Goal: Find specific page/section: Find specific page/section

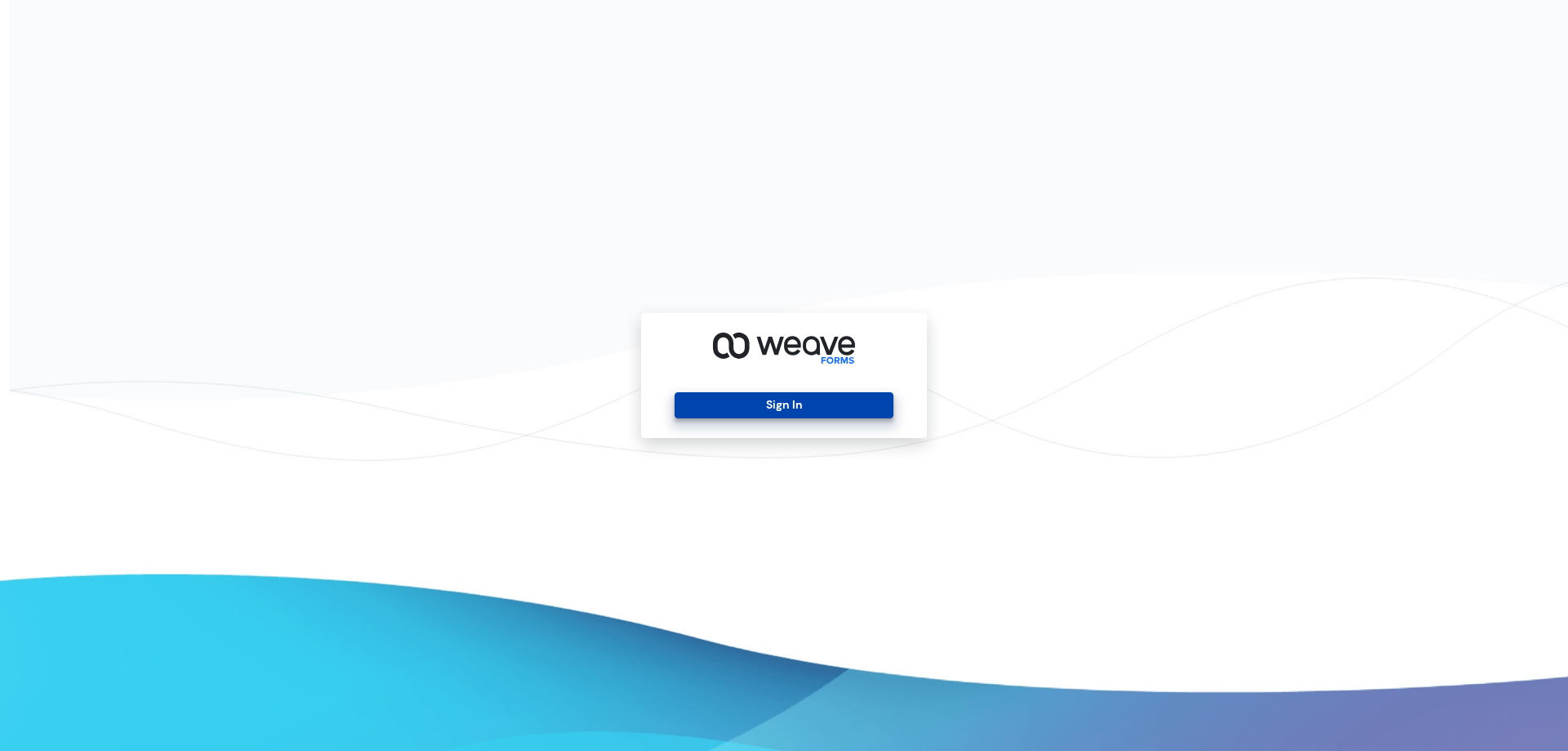
click at [778, 404] on button "Sign In" at bounding box center [783, 405] width 218 height 26
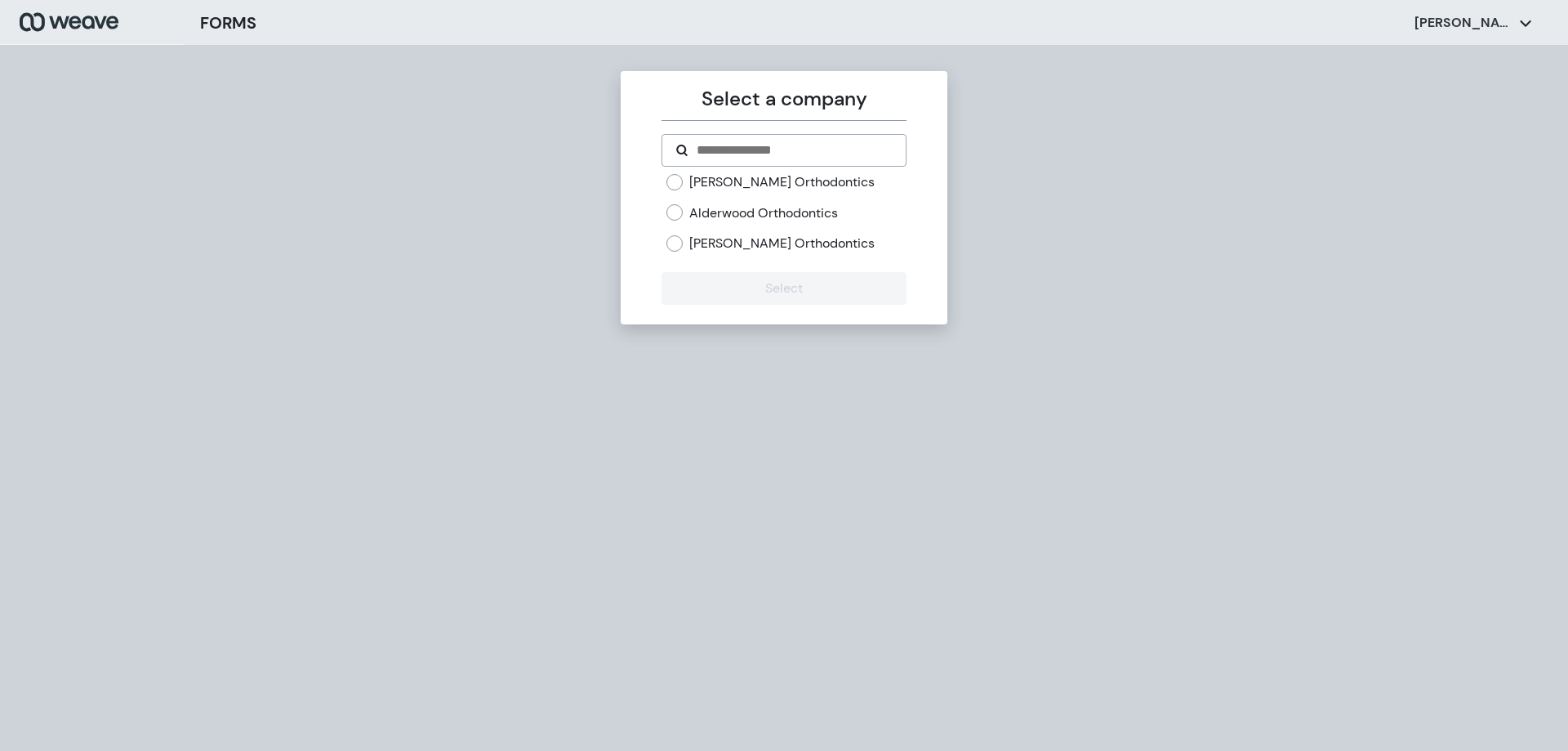
click at [736, 185] on label "[PERSON_NAME] Orthodontics" at bounding box center [781, 182] width 185 height 18
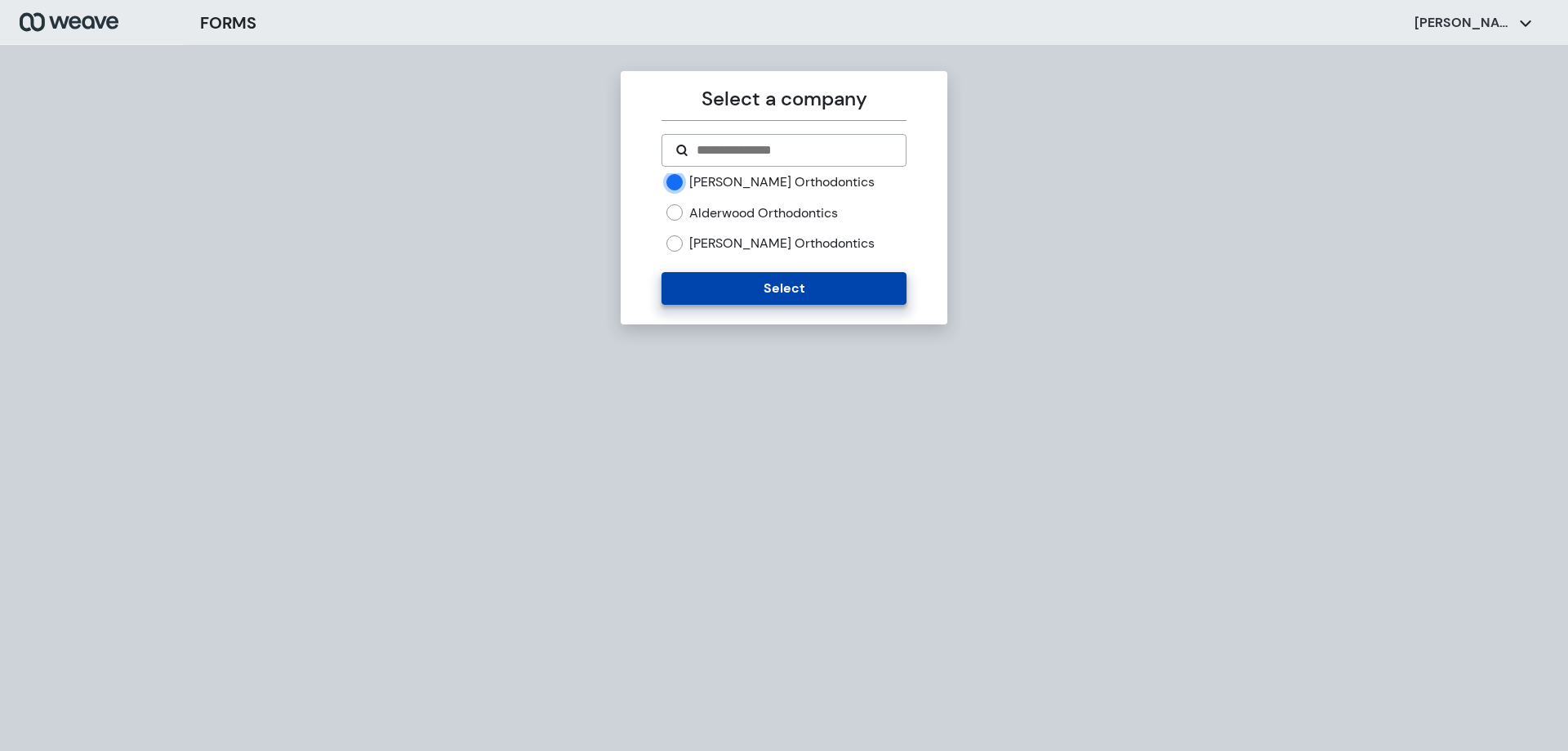
click at [733, 279] on button "Select" at bounding box center [783, 288] width 244 height 32
